Goal: Check status: Check status

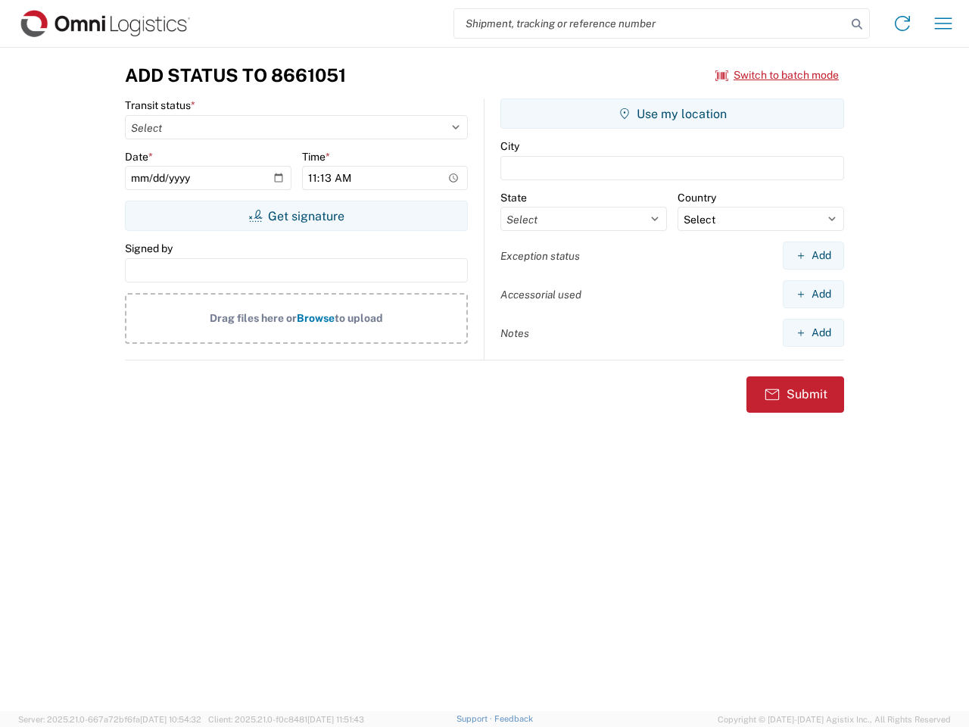
click at [650, 23] on input "search" at bounding box center [650, 23] width 392 height 29
click at [857, 24] on icon at bounding box center [856, 24] width 21 height 21
click at [902, 23] on icon at bounding box center [902, 23] width 24 height 24
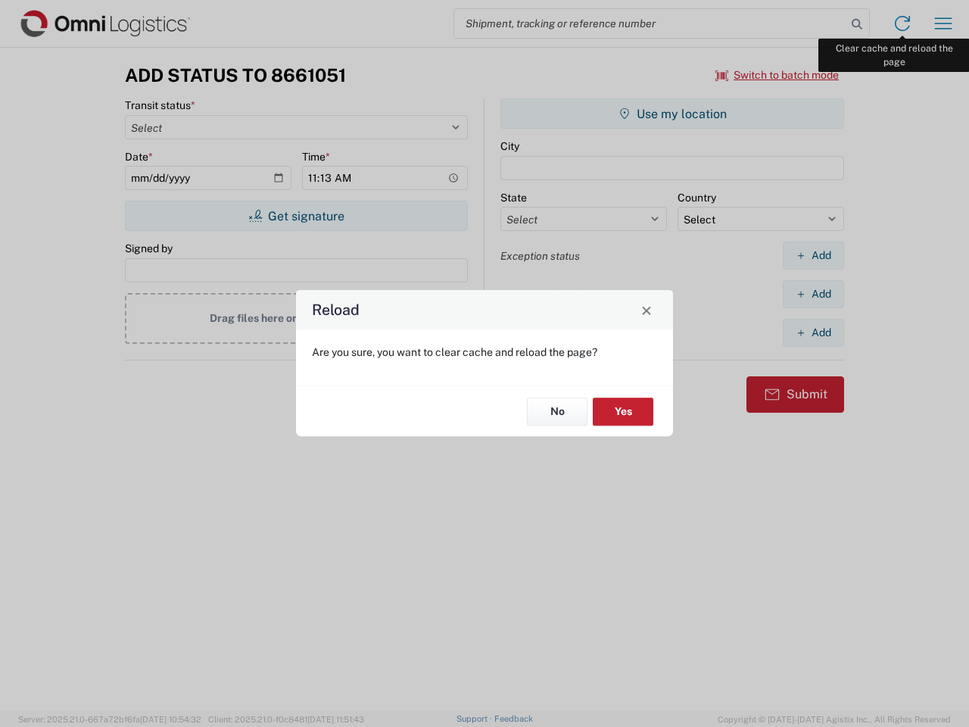
click at [943, 23] on div "Reload Are you sure, you want to clear cache and reload the page? No Yes" at bounding box center [484, 363] width 969 height 727
click at [777, 75] on div "Reload Are you sure, you want to clear cache and reload the page? No Yes" at bounding box center [484, 363] width 969 height 727
click at [296, 216] on div "Reload Are you sure, you want to clear cache and reload the page? No Yes" at bounding box center [484, 363] width 969 height 727
click at [672, 114] on div "Reload Are you sure, you want to clear cache and reload the page? No Yes" at bounding box center [484, 363] width 969 height 727
click at [813, 255] on div "Reload Are you sure, you want to clear cache and reload the page? No Yes" at bounding box center [484, 363] width 969 height 727
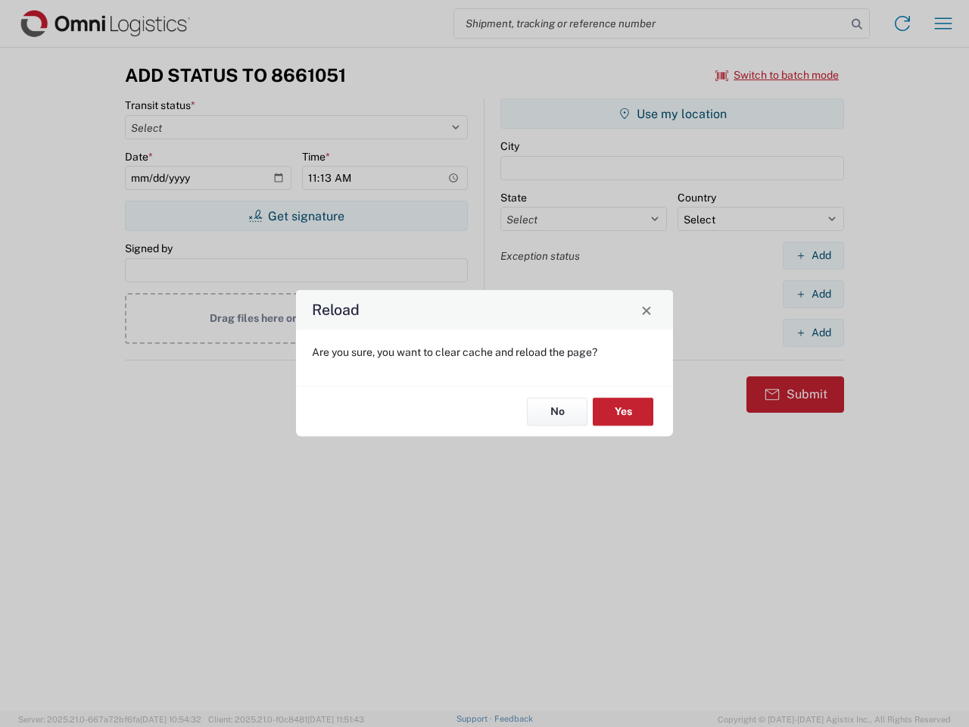
click at [813, 294] on div "Reload Are you sure, you want to clear cache and reload the page? No Yes" at bounding box center [484, 363] width 969 height 727
click at [813, 332] on div "Reload Are you sure, you want to clear cache and reload the page? No Yes" at bounding box center [484, 363] width 969 height 727
